Goal: Communication & Community: Connect with others

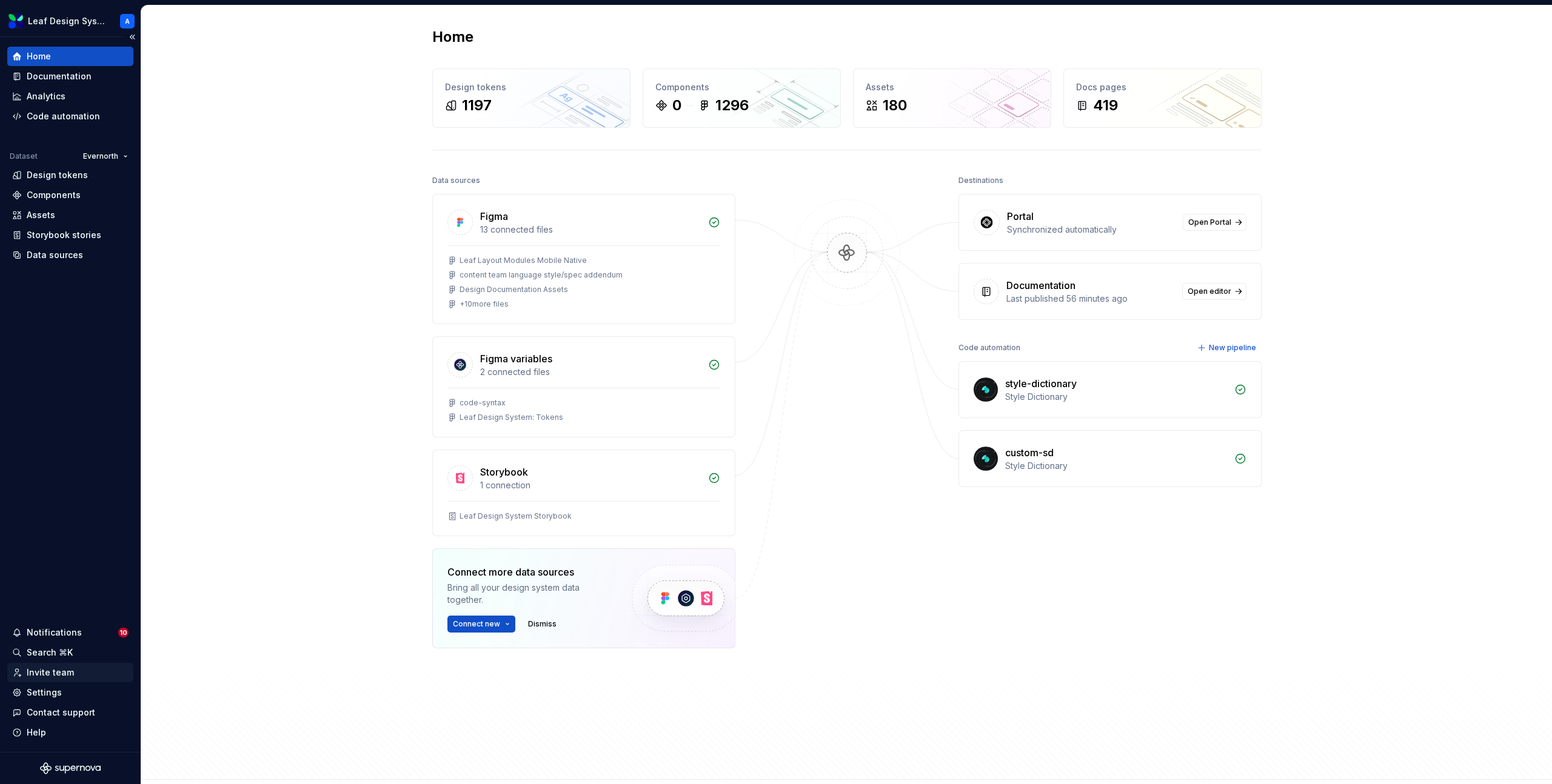
click at [58, 672] on div "Invite team" at bounding box center [50, 672] width 47 height 12
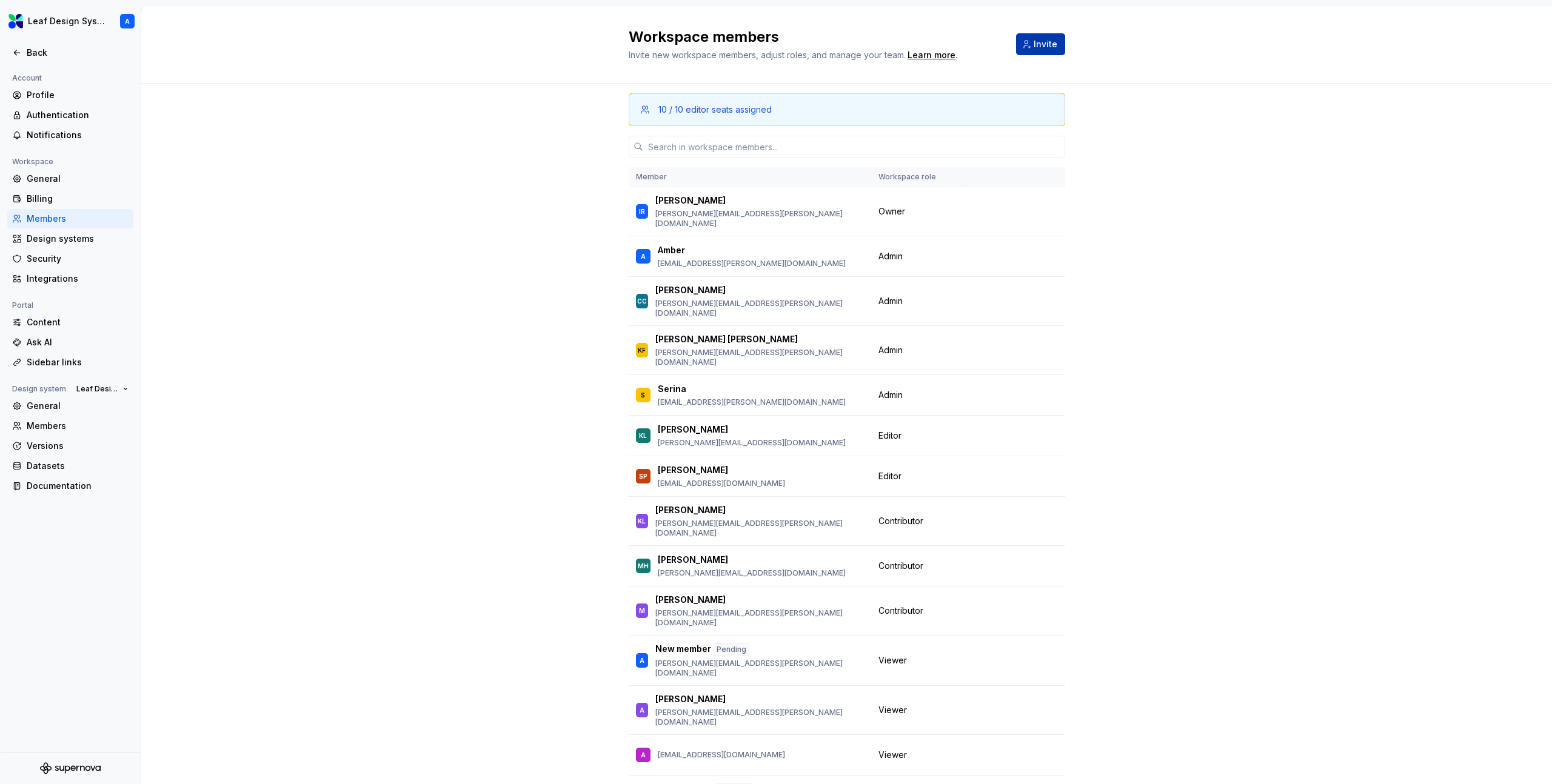
click at [1044, 47] on span "Invite" at bounding box center [1045, 44] width 24 height 12
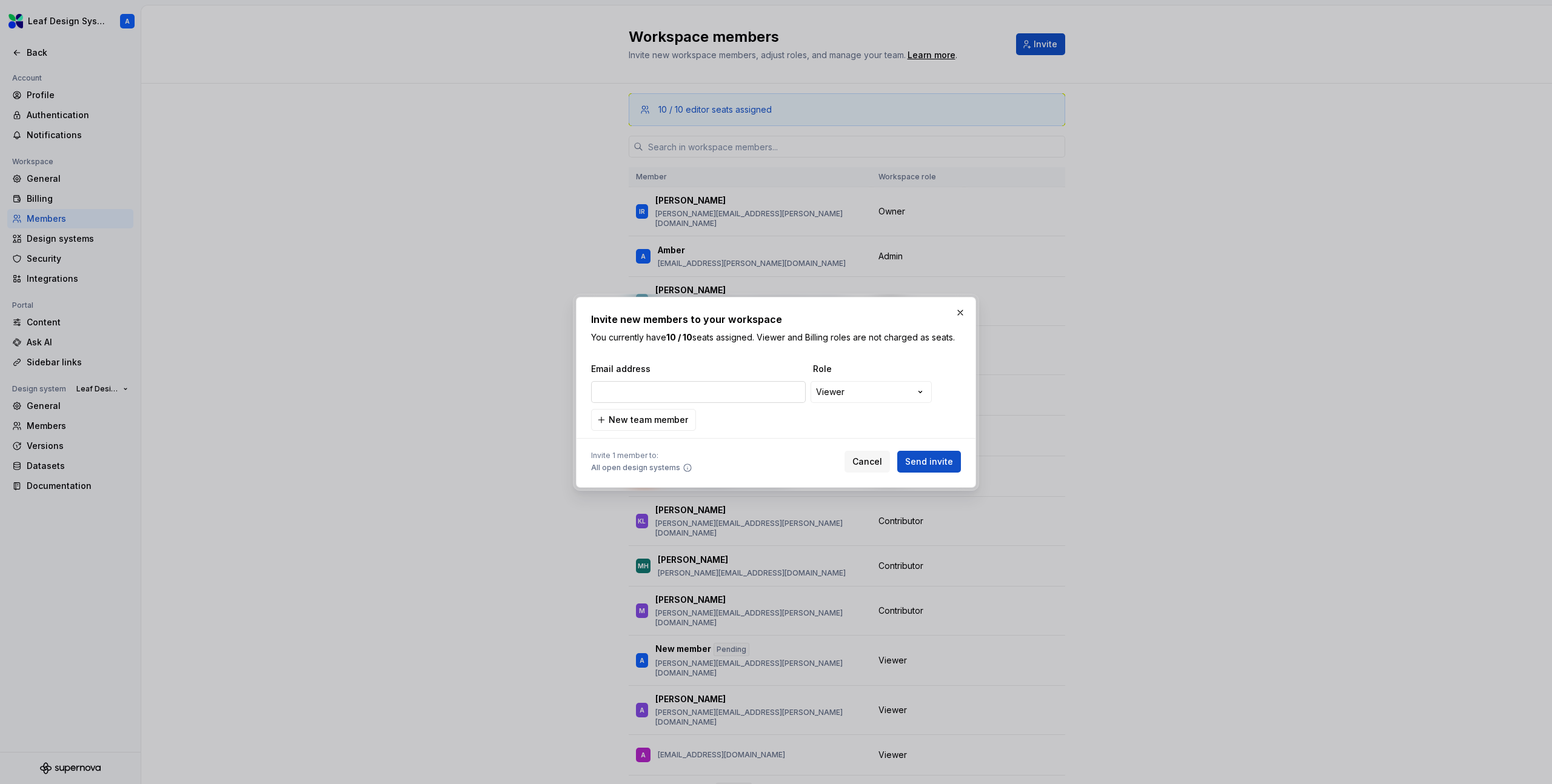
type input "[PERSON_NAME][EMAIL_ADDRESS][DOMAIN_NAME]"
click at [828, 392] on div "**********" at bounding box center [776, 392] width 1552 height 784
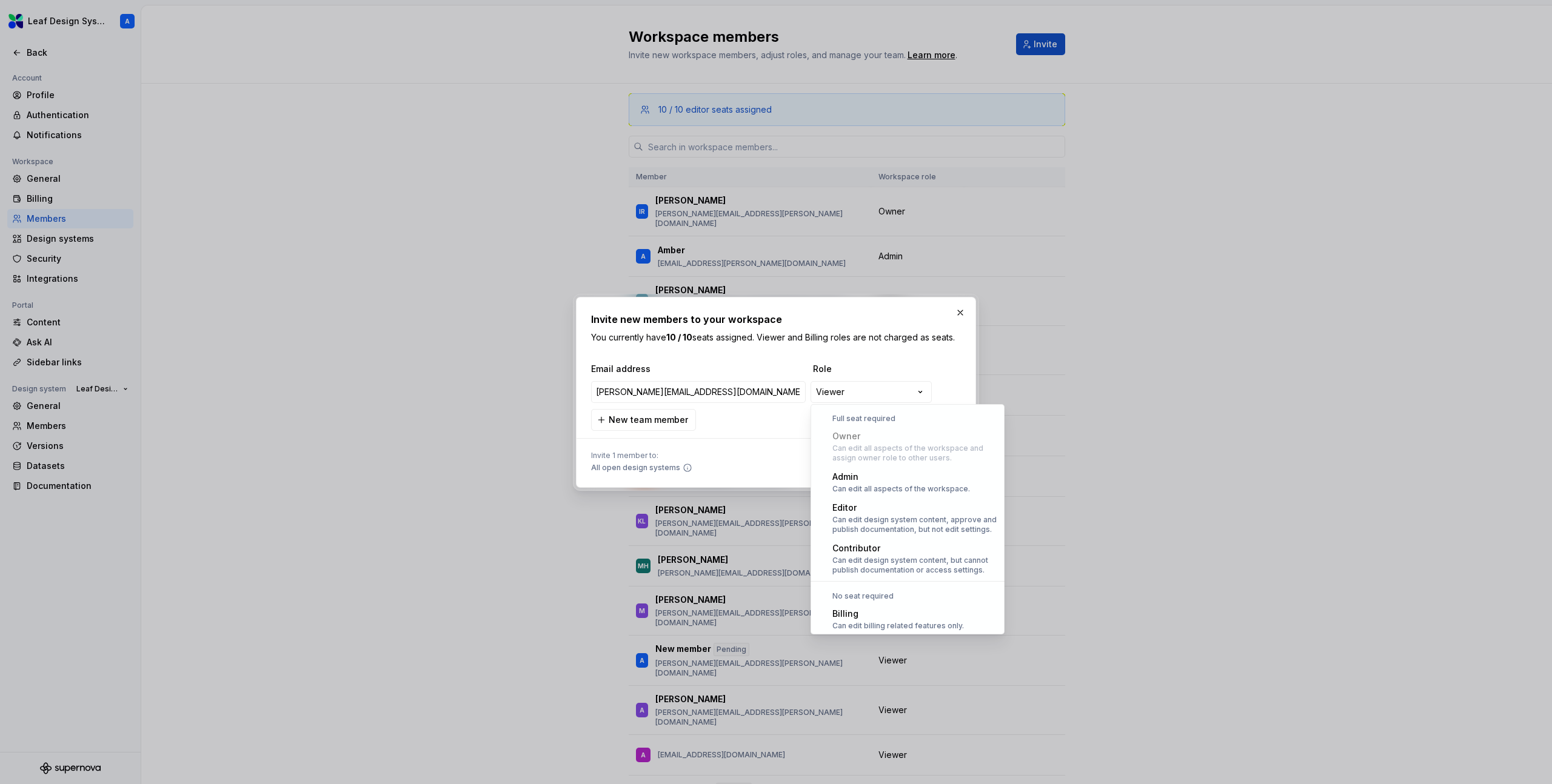
scroll to position [33, 0]
click at [785, 390] on div "**********" at bounding box center [776, 392] width 1552 height 784
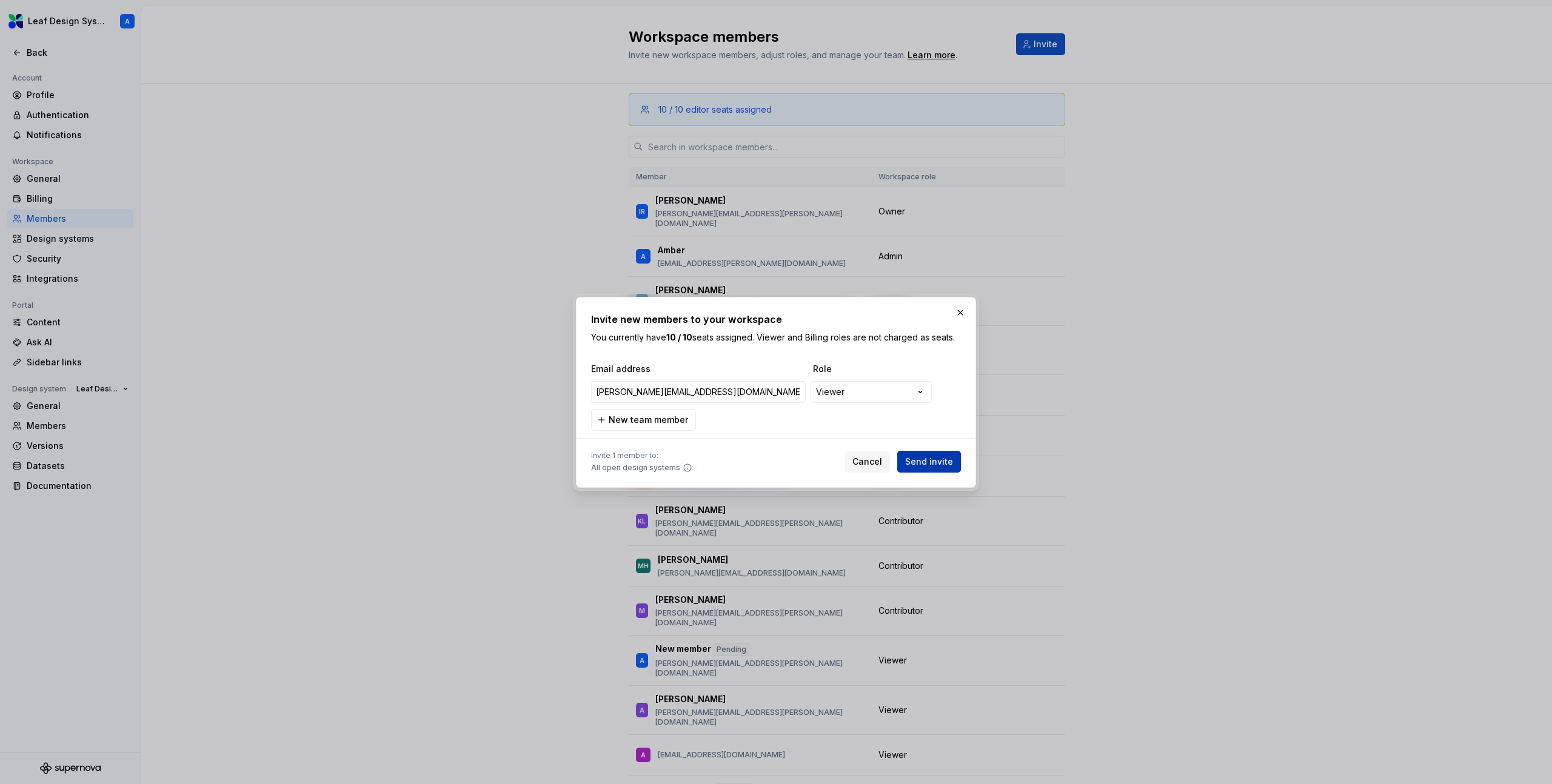
click at [934, 459] on span "Send invite" at bounding box center [928, 462] width 48 height 12
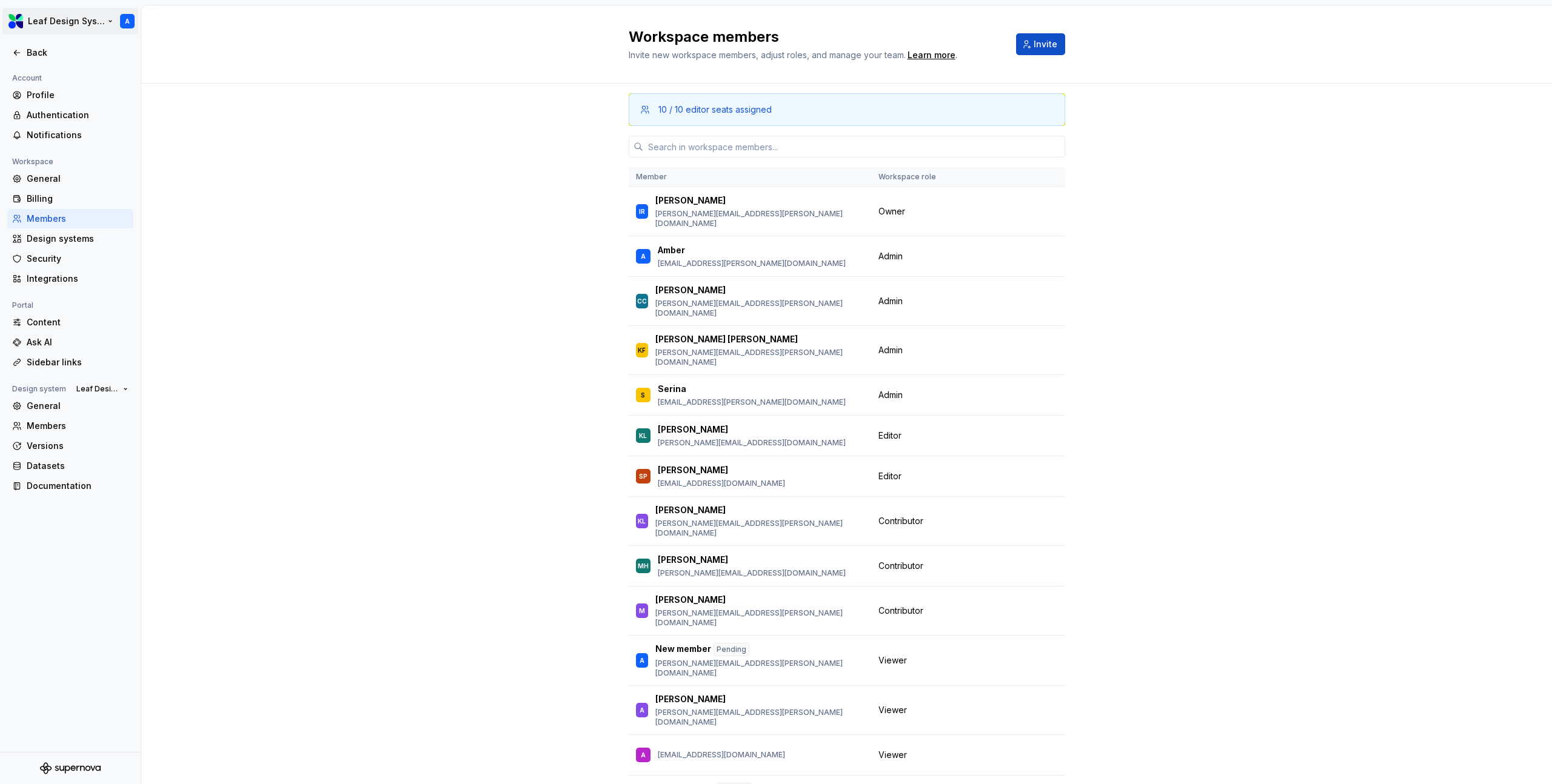
click at [106, 26] on html "Leaf Design System A Back Account Profile Authentication Notifications Workspac…" at bounding box center [776, 392] width 1552 height 784
click at [355, 207] on html "Leaf Design System A Back Account Profile Authentication Notifications Workspac…" at bounding box center [776, 392] width 1552 height 784
click at [27, 51] on div "Back" at bounding box center [77, 53] width 102 height 12
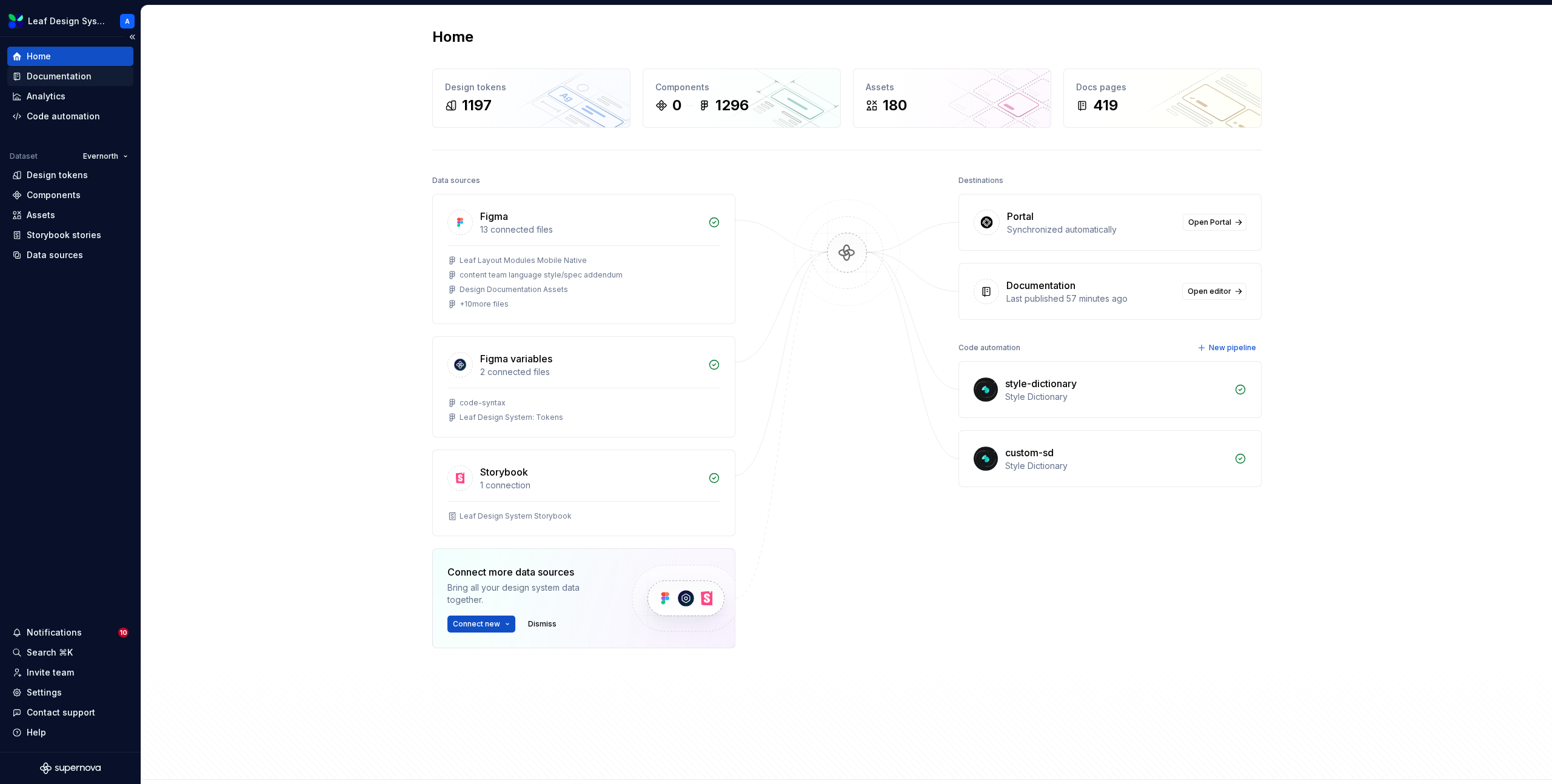
click at [44, 74] on div "Documentation" at bounding box center [59, 76] width 65 height 12
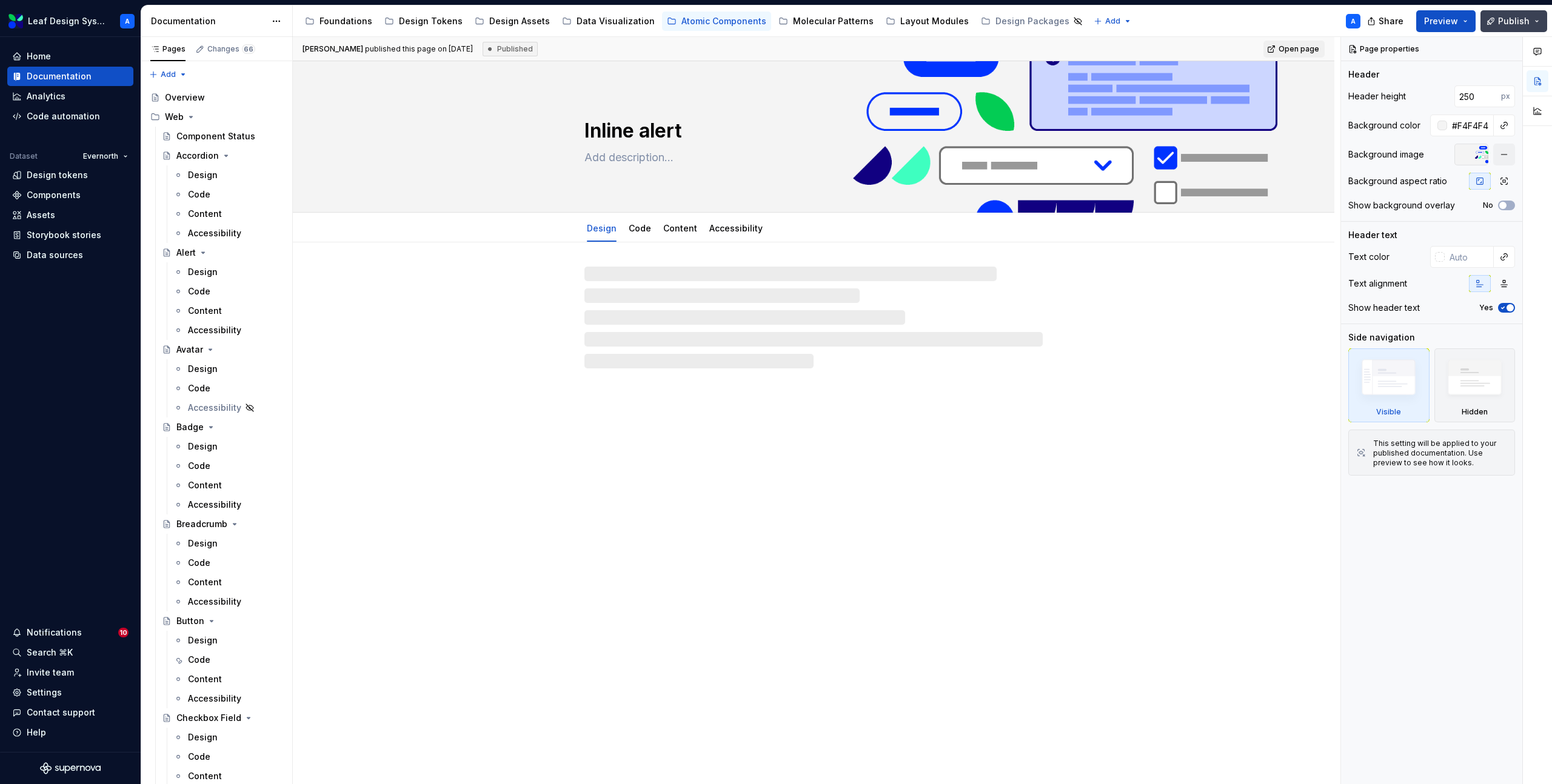
click at [1534, 26] on button "Publish" at bounding box center [1514, 22] width 67 height 22
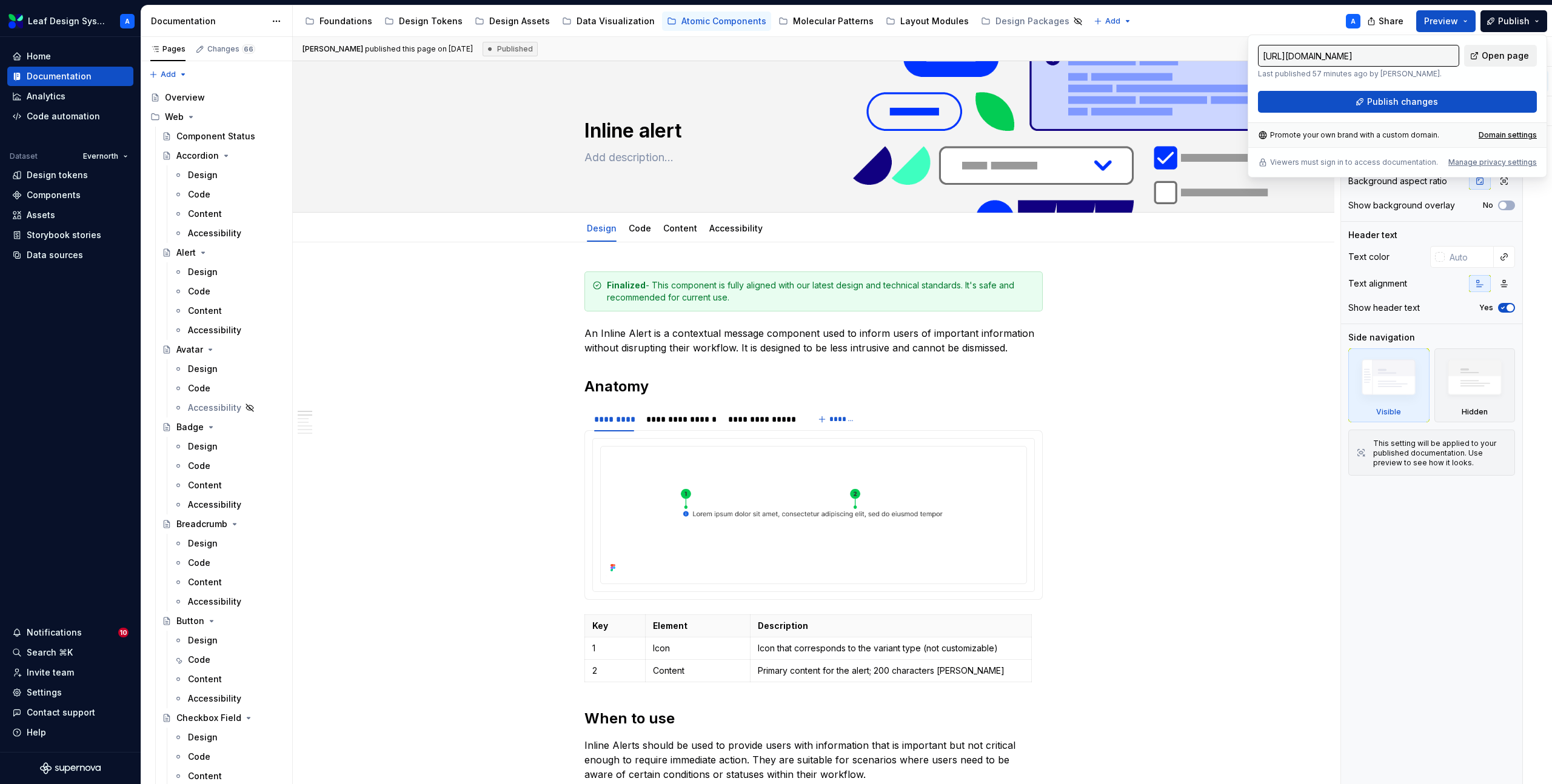
click at [1503, 55] on span "Open page" at bounding box center [1505, 56] width 47 height 12
type textarea "*"
